Goal: Information Seeking & Learning: Learn about a topic

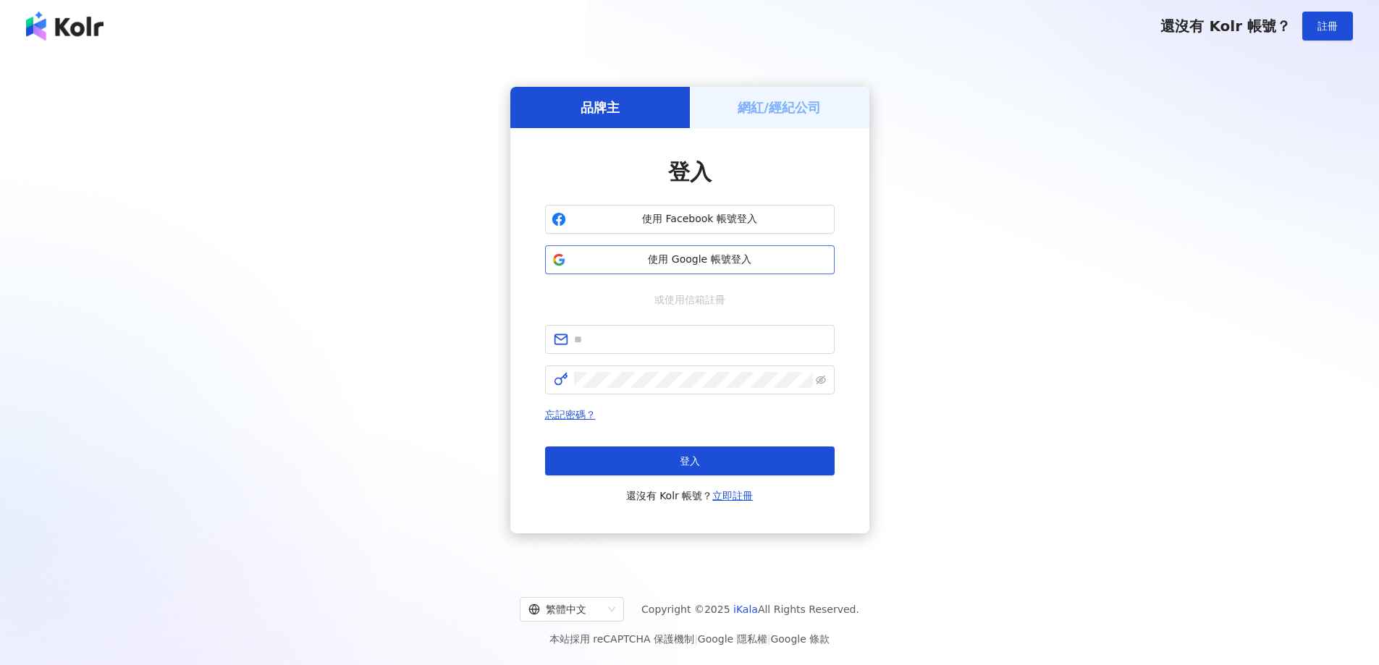
click at [699, 264] on span "使用 Google 帳號登入" at bounding box center [700, 260] width 256 height 14
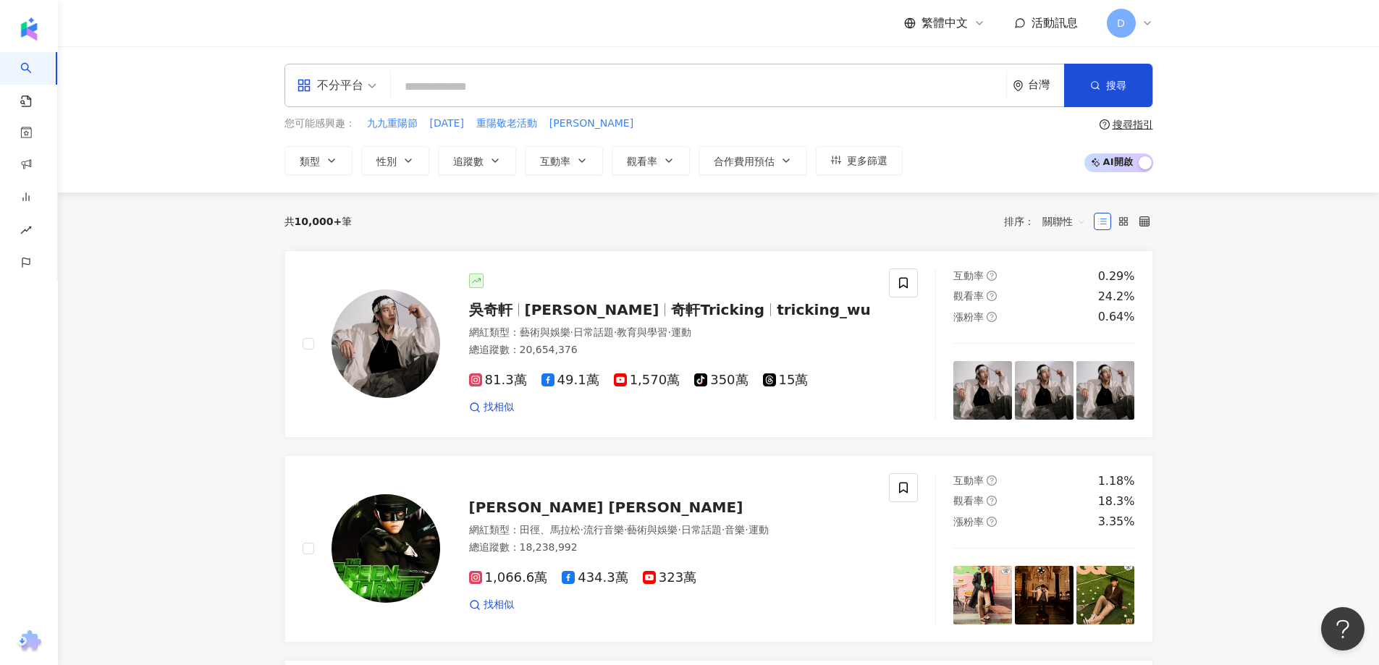
click at [584, 89] on input "search" at bounding box center [699, 87] width 604 height 28
type input "*"
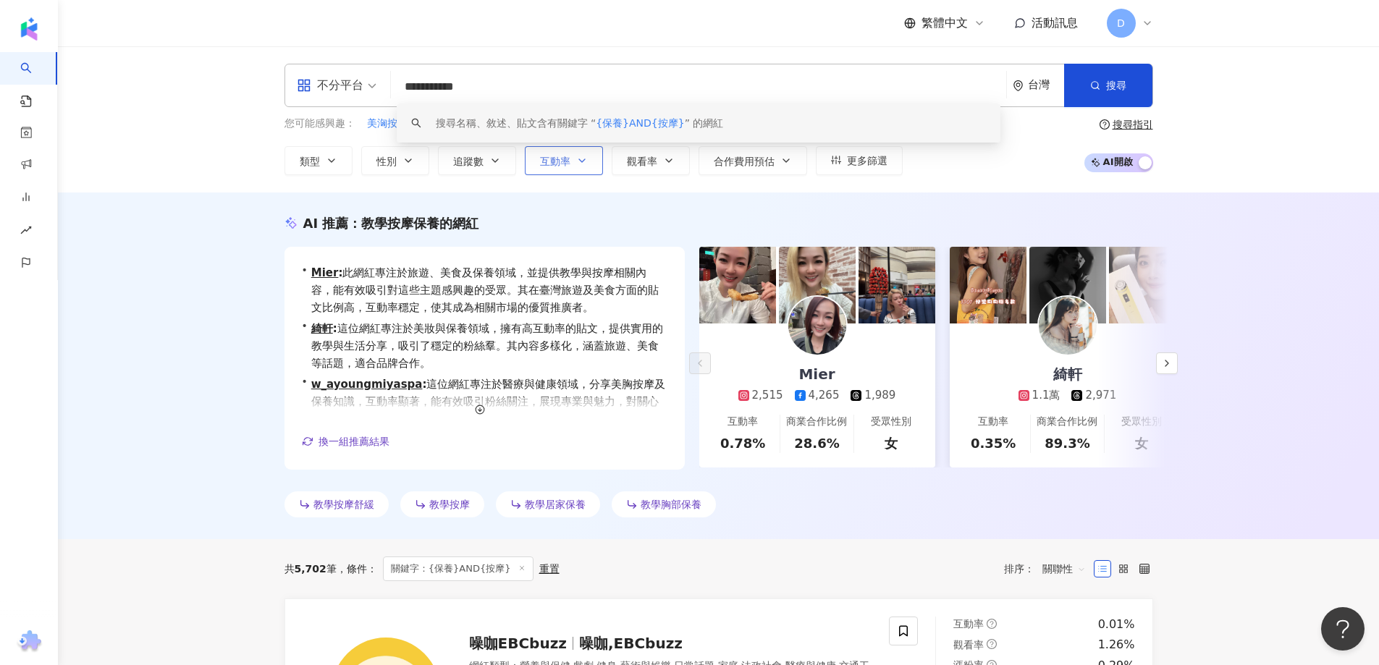
type input "**********"
click at [552, 160] on span "互動率" at bounding box center [555, 162] width 30 height 12
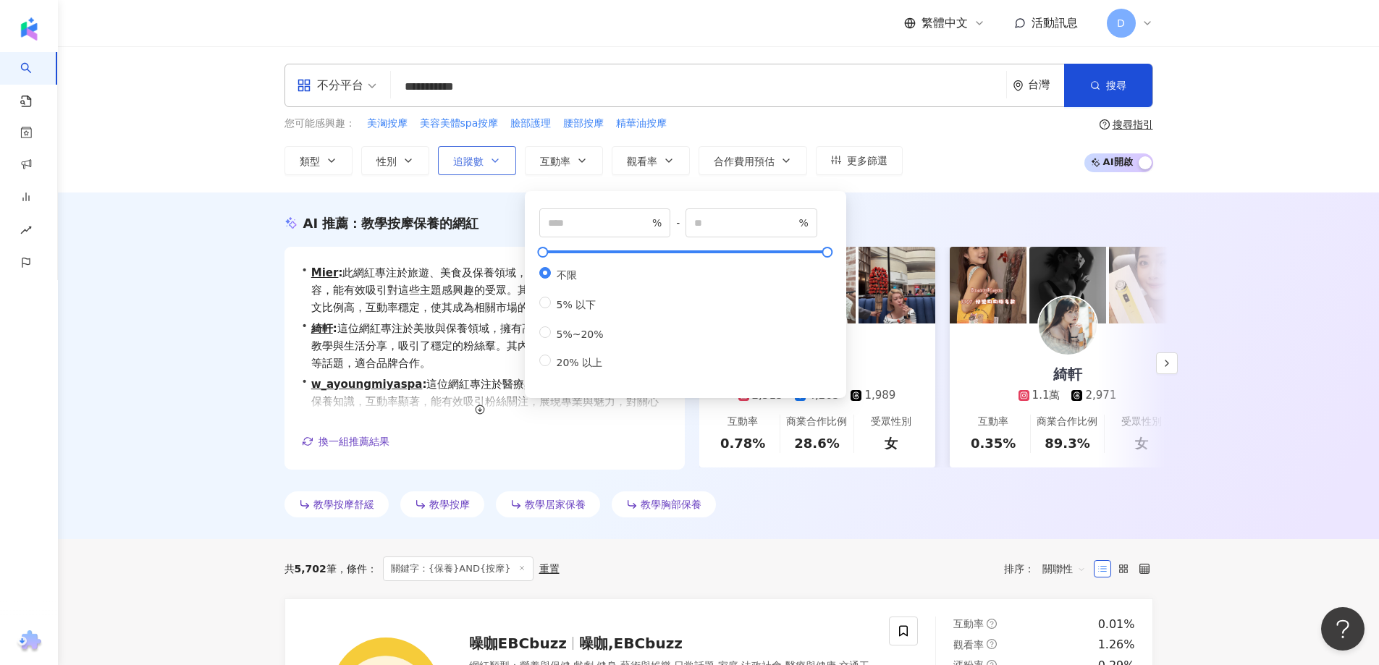
click at [473, 159] on span "追蹤數" at bounding box center [468, 162] width 30 height 12
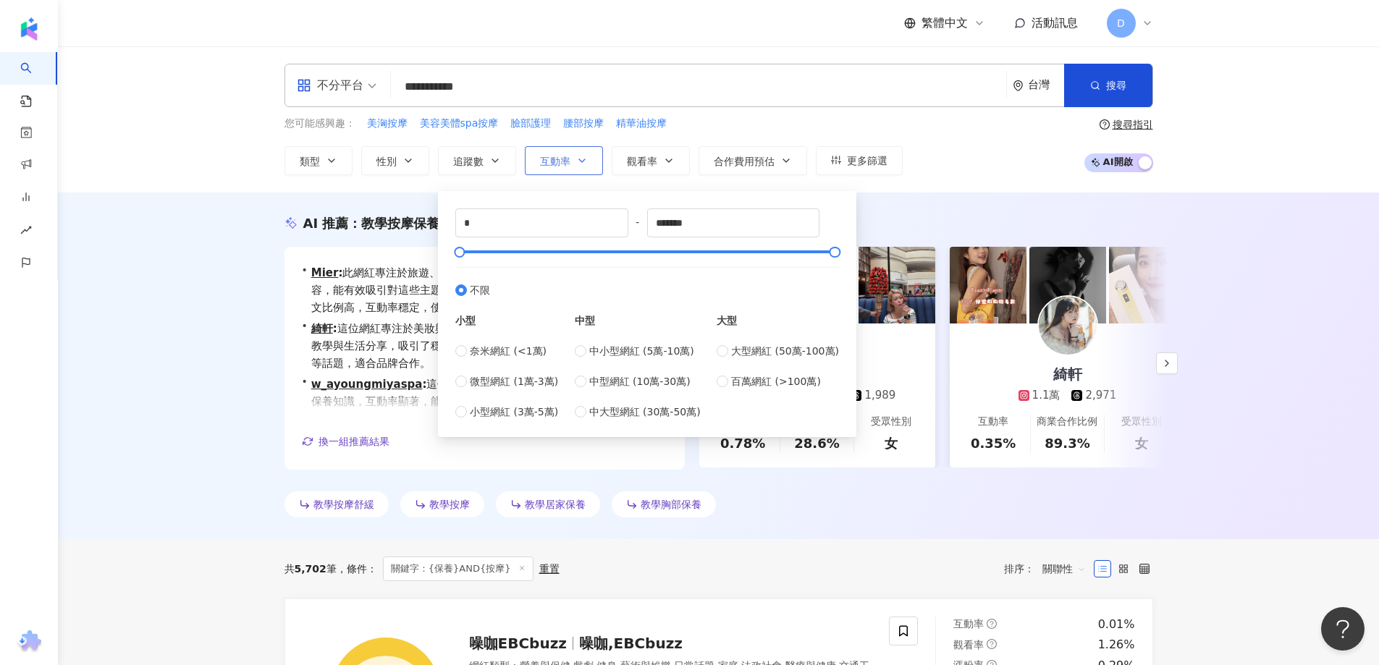
click at [566, 156] on span "互動率" at bounding box center [555, 162] width 30 height 12
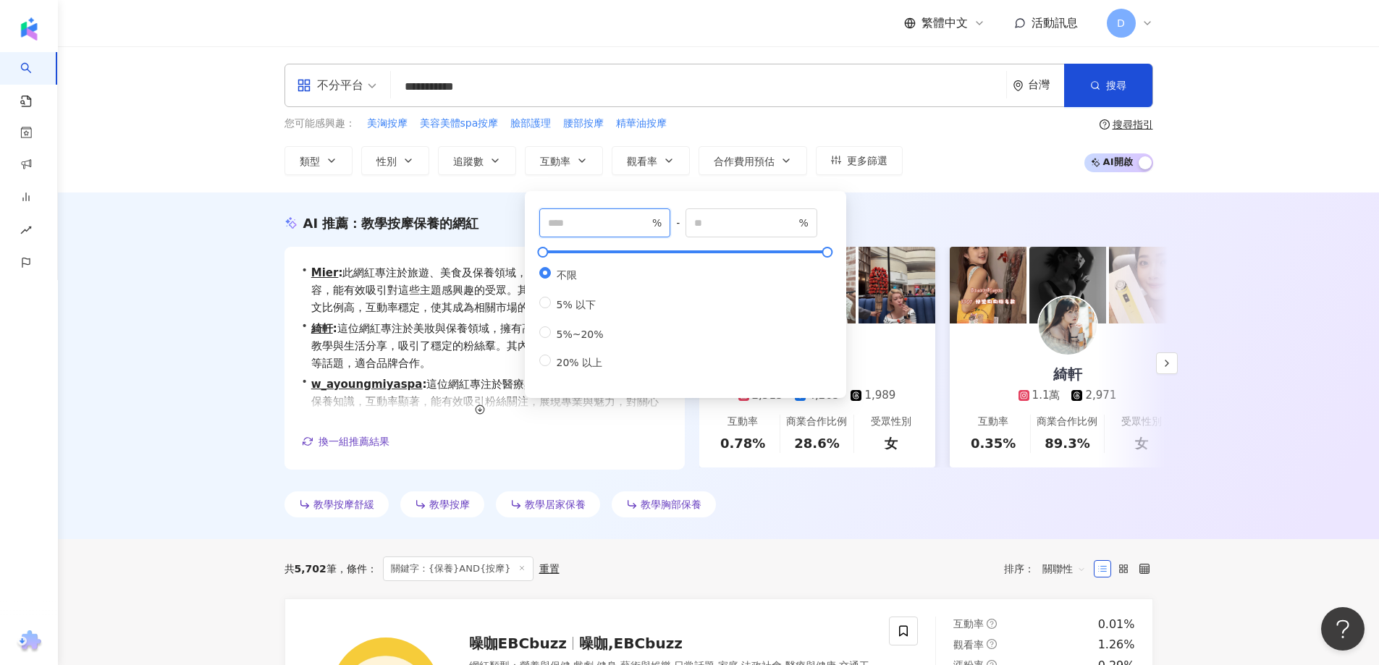
click at [566, 222] on input "number" at bounding box center [598, 223] width 101 height 16
type input "*"
click at [669, 133] on div "您可能感興趣： 美洶按摩 美容美體spa按摩 臉部護理 腰部按摩 精華油按摩 類型 性別 追蹤數 互動率 觀看率 合作費用預估 更多篩選 * % - % 不限…" at bounding box center [594, 145] width 618 height 59
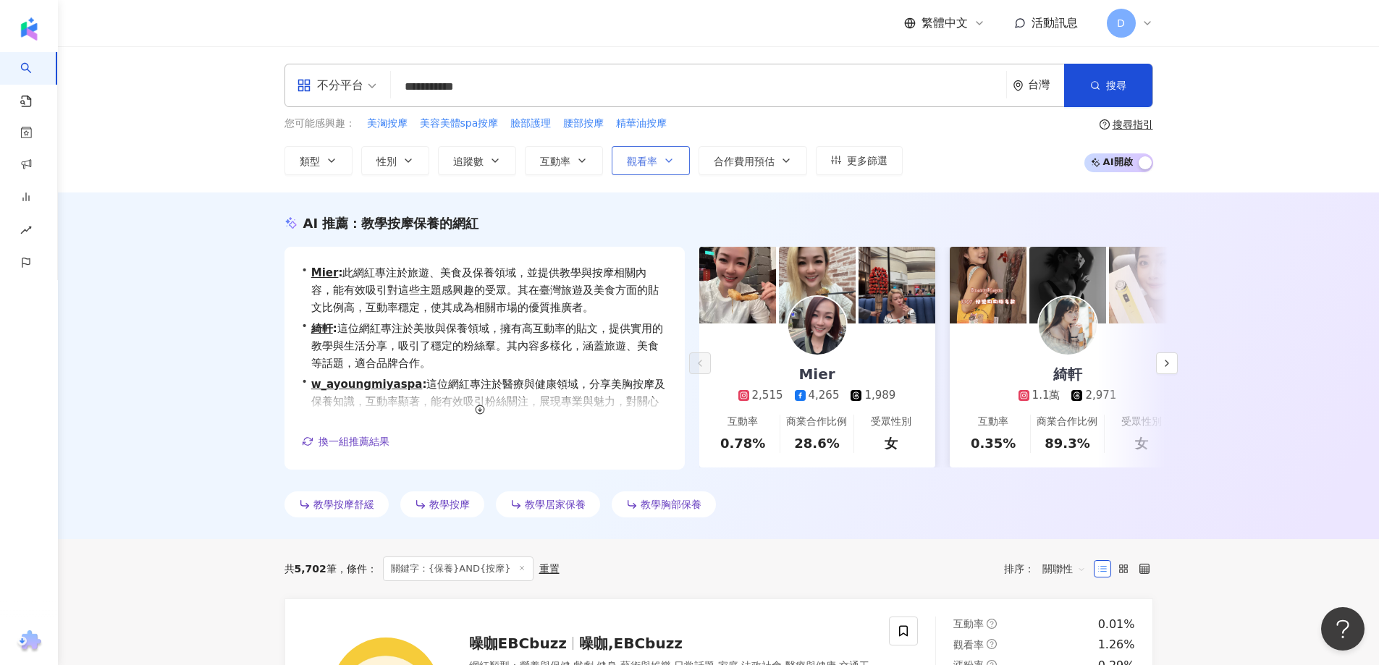
click at [671, 153] on button "觀看率" at bounding box center [651, 160] width 78 height 29
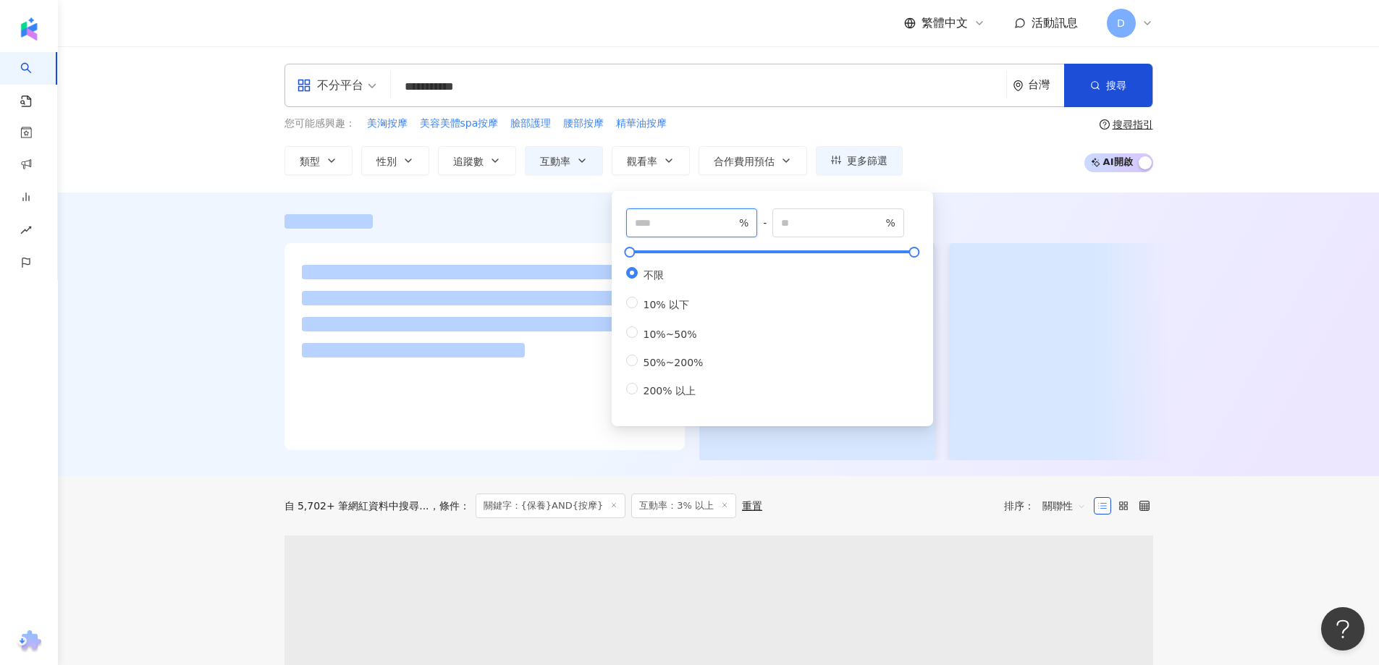
click at [694, 227] on input "number" at bounding box center [685, 223] width 101 height 16
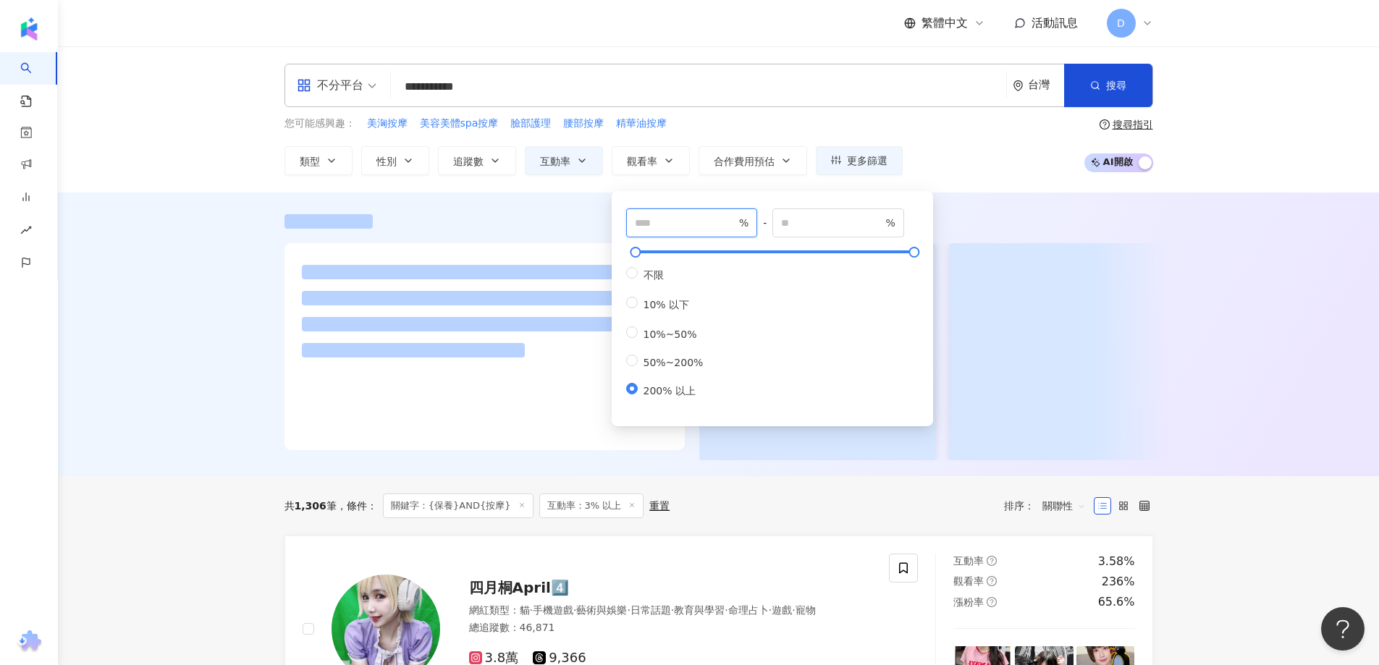
type input "***"
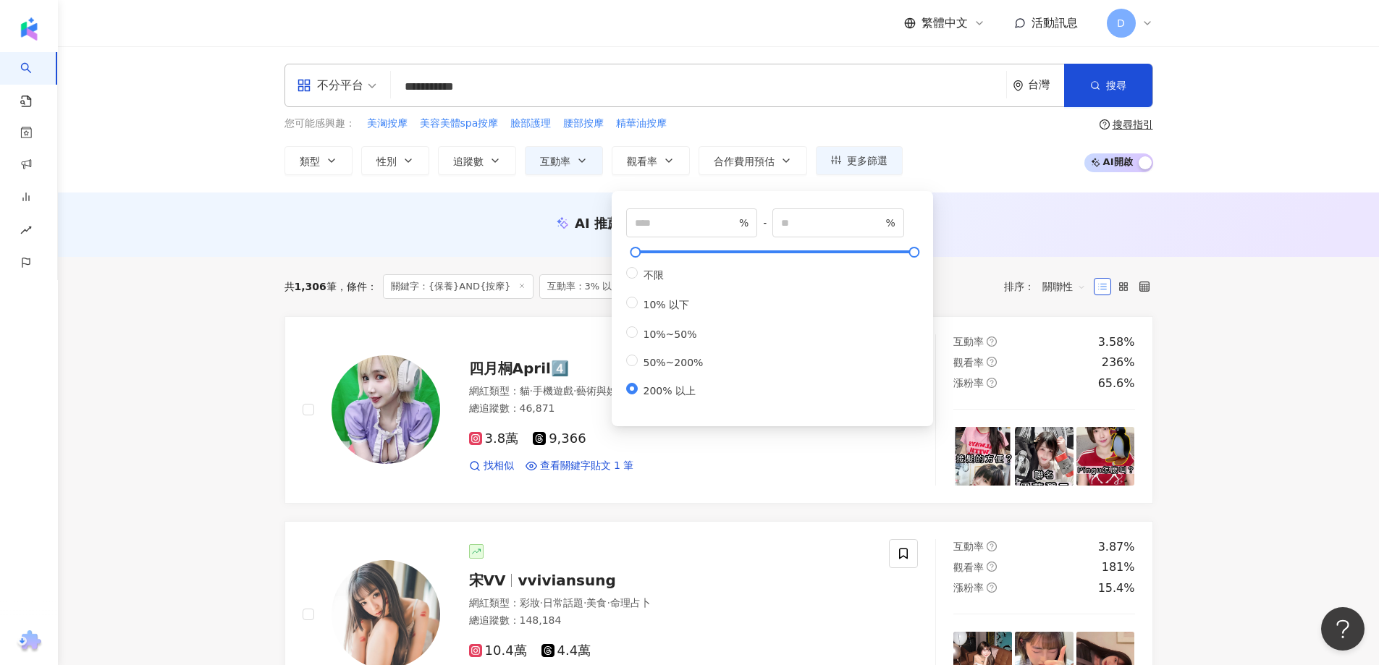
click at [1043, 225] on div "AI 推薦 ： 無結果，請嘗試搜尋其他語言關鍵字或條件" at bounding box center [719, 223] width 869 height 18
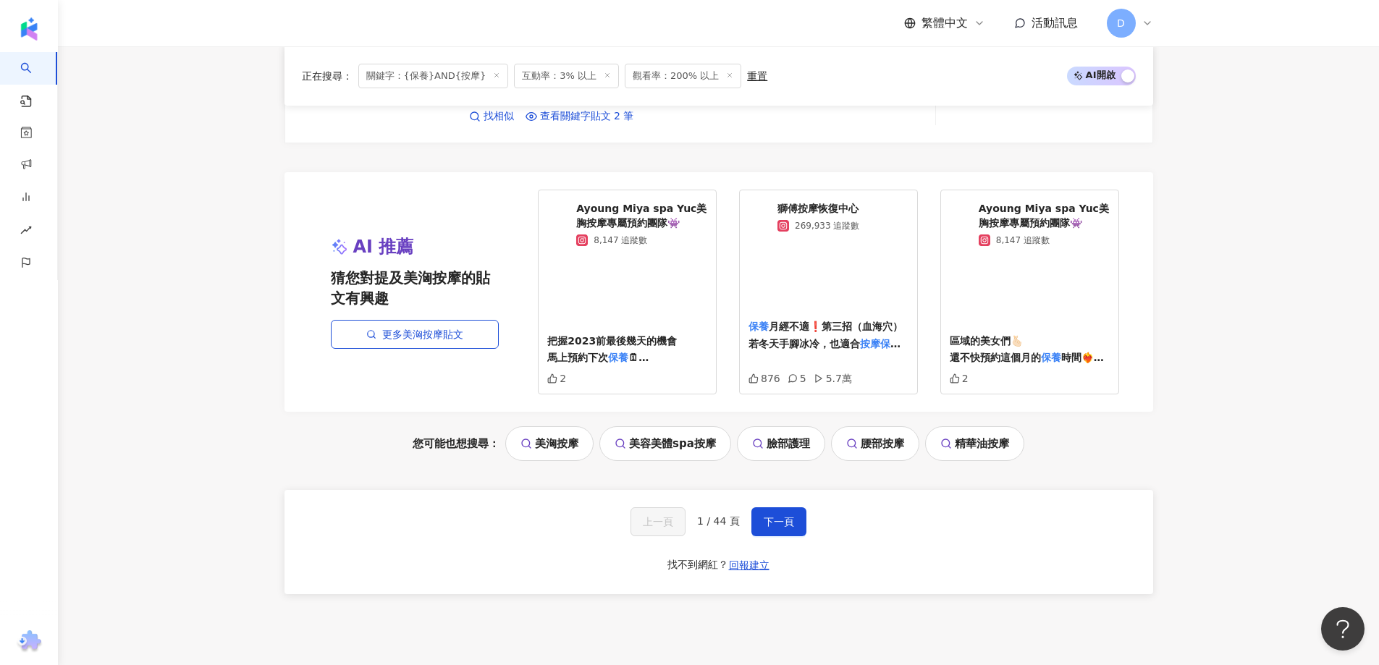
scroll to position [2626, 0]
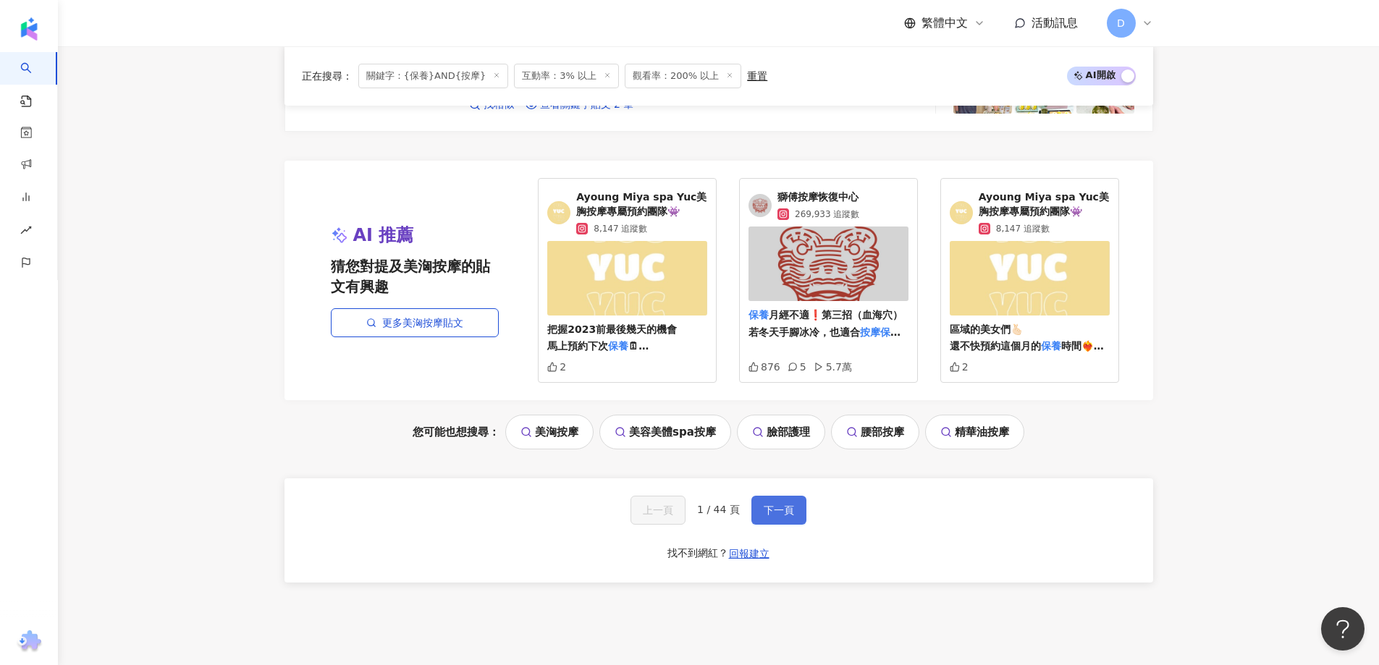
click at [760, 513] on button "下一頁" at bounding box center [779, 510] width 55 height 29
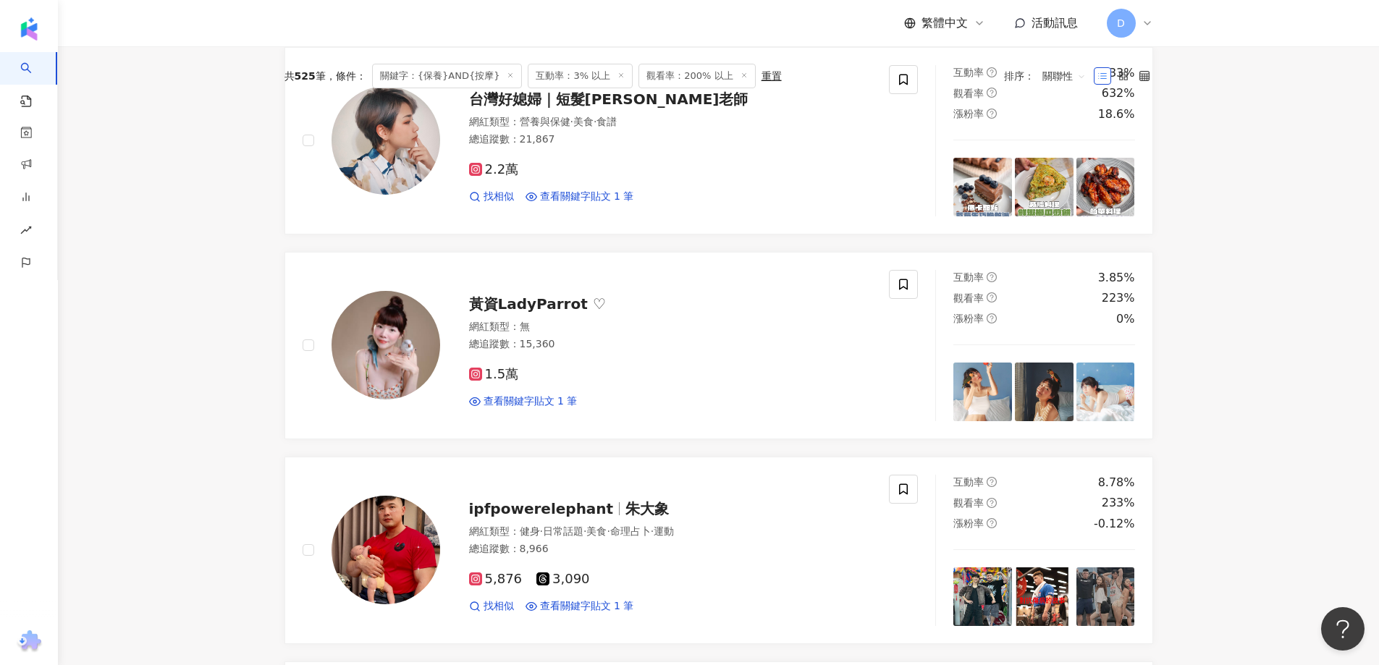
scroll to position [603, 0]
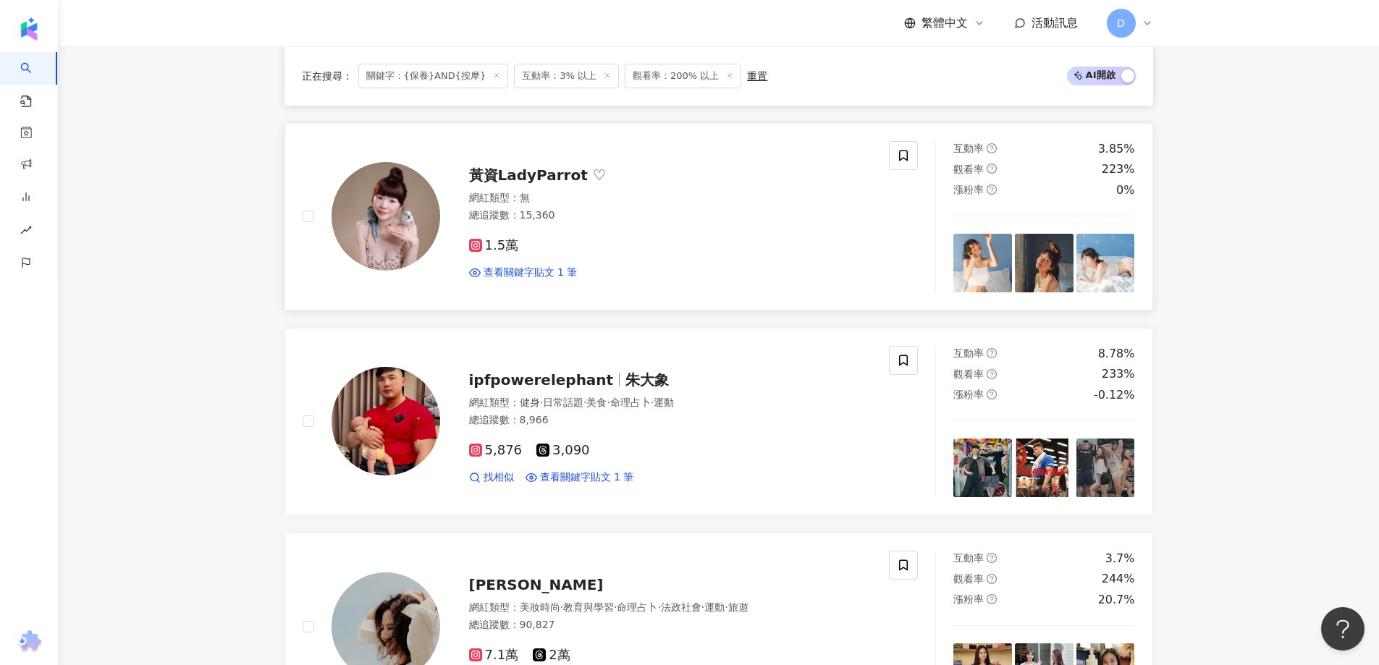
click at [534, 179] on span "黃資LadyParrot ♡" at bounding box center [537, 175] width 137 height 17
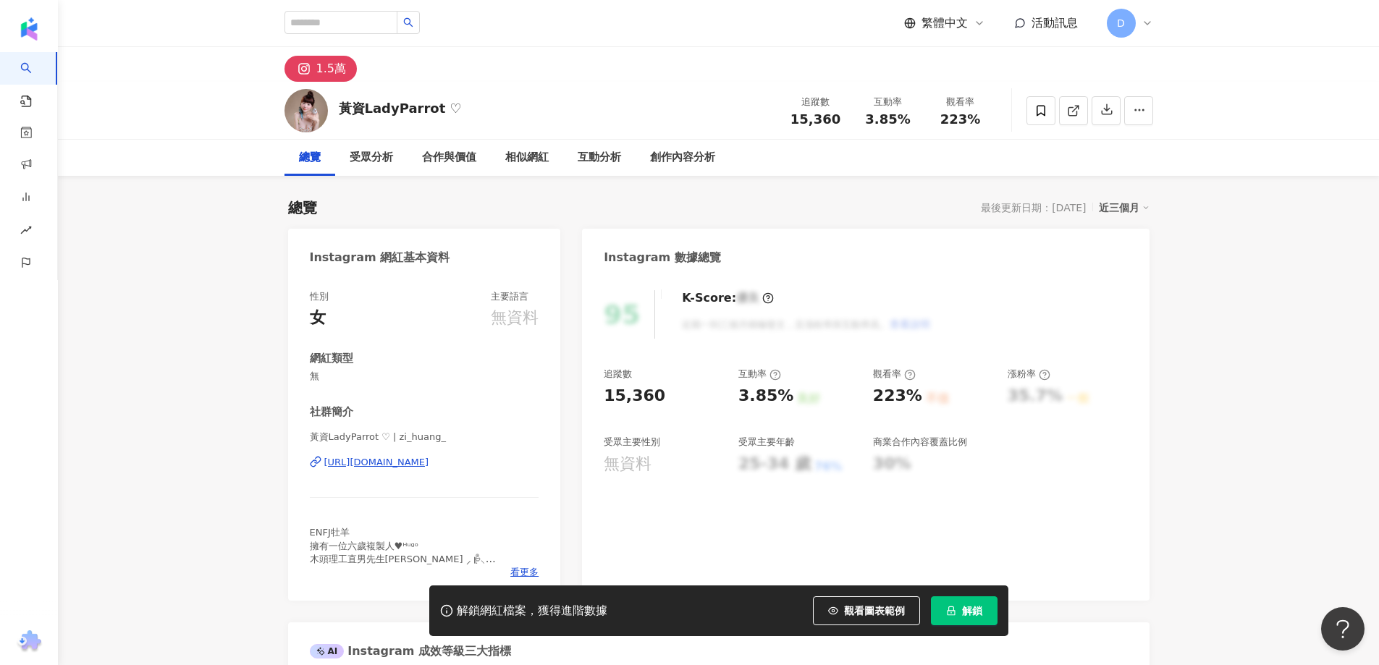
click at [429, 463] on div "[URL][DOMAIN_NAME]" at bounding box center [376, 462] width 105 height 13
